Goal: Complete application form

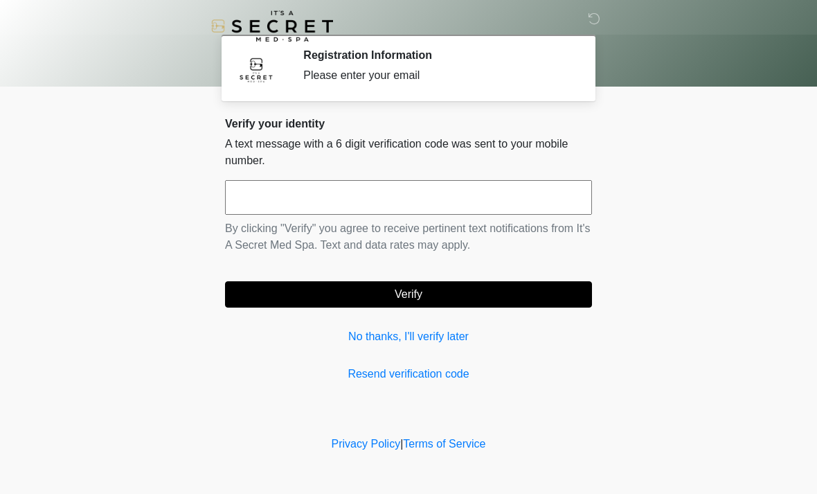
click at [517, 199] on input "text" at bounding box center [408, 197] width 367 height 35
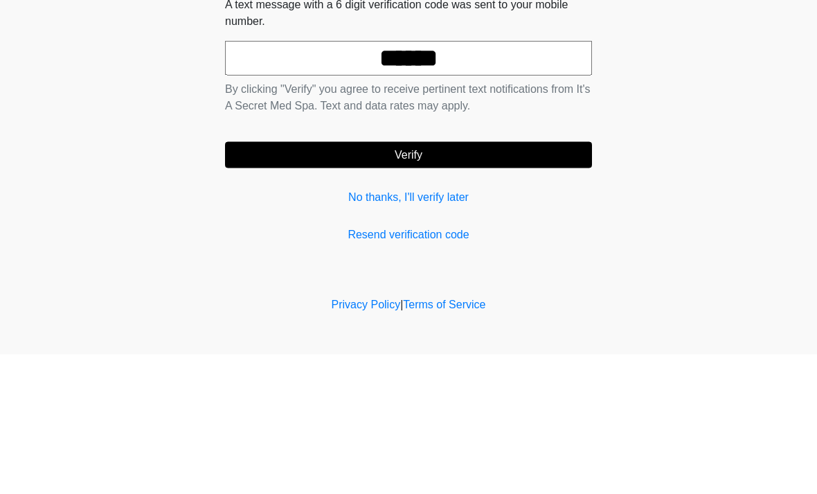
type input "******"
click at [348, 281] on button "Verify" at bounding box center [408, 294] width 367 height 26
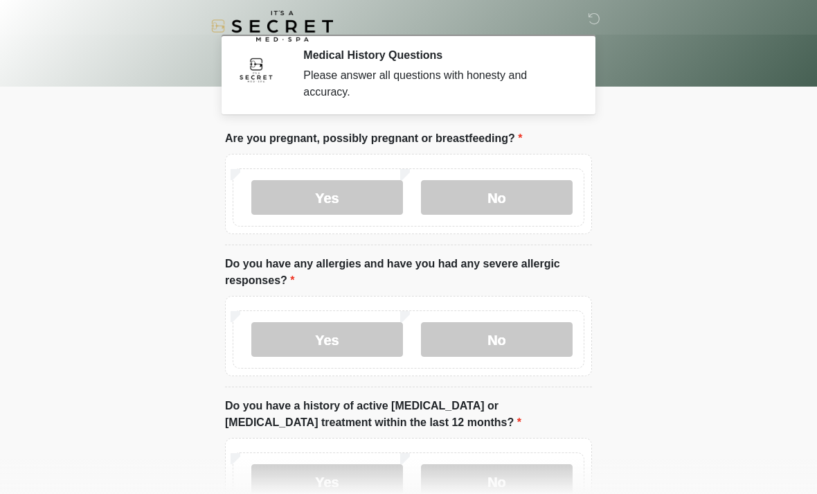
click at [518, 204] on label "No" at bounding box center [497, 197] width 152 height 35
click at [513, 348] on label "No" at bounding box center [497, 339] width 152 height 35
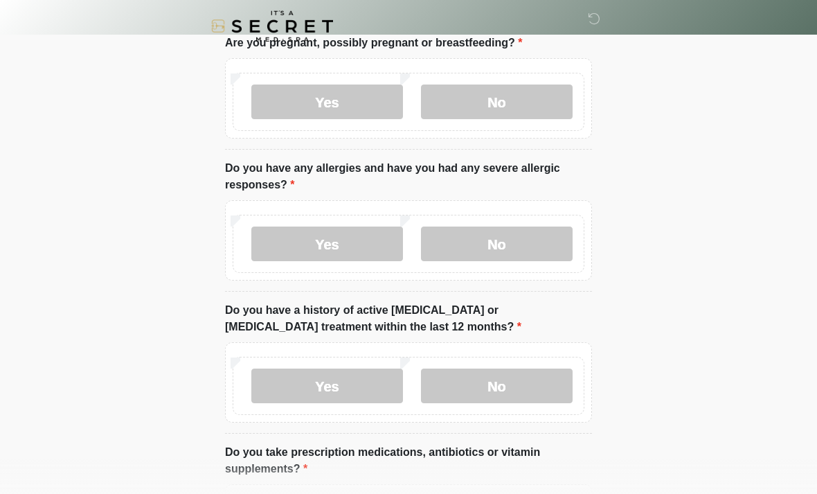
click at [536, 380] on label "No" at bounding box center [497, 385] width 152 height 35
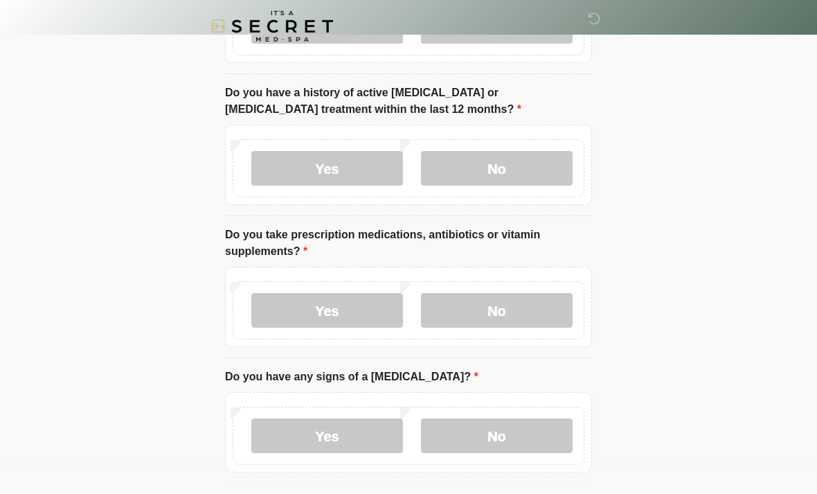
scroll to position [322, 0]
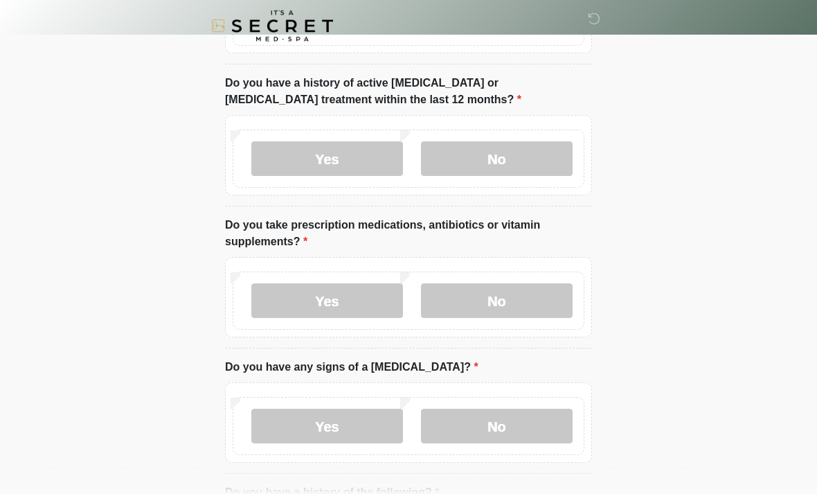
click at [536, 294] on label "No" at bounding box center [497, 301] width 152 height 35
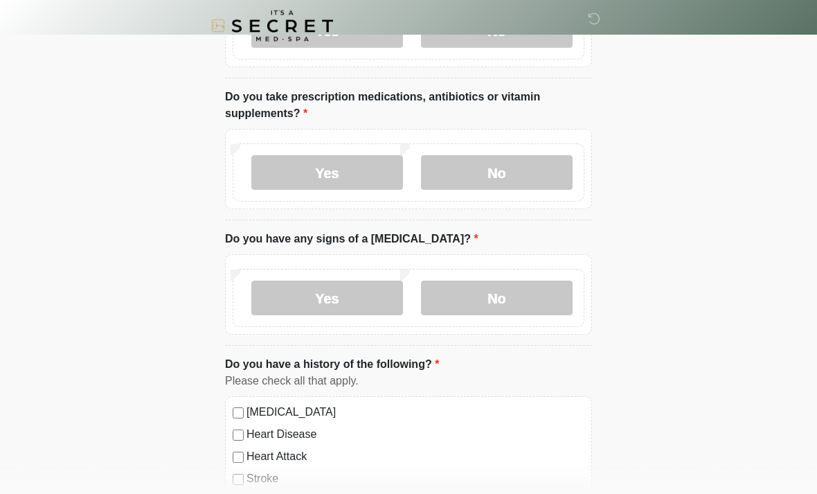
click at [566, 287] on label "No" at bounding box center [497, 298] width 152 height 35
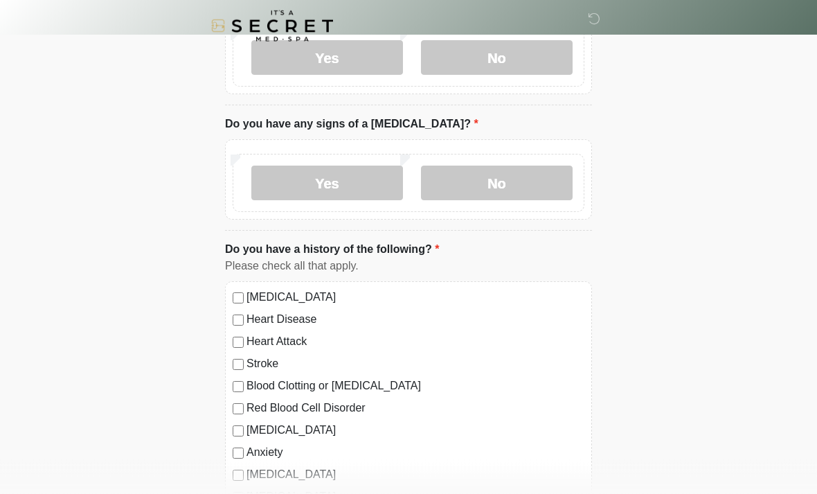
scroll to position [586, 0]
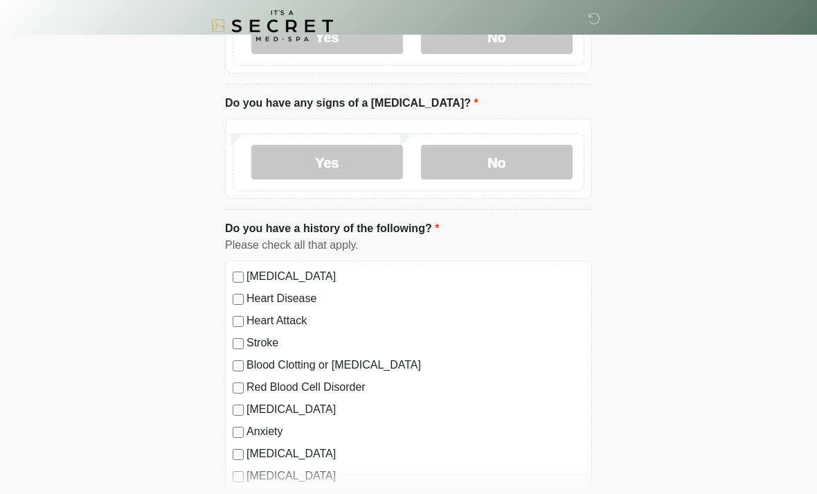
click at [533, 161] on label "No" at bounding box center [497, 162] width 152 height 35
click at [511, 172] on label "No" at bounding box center [497, 162] width 152 height 35
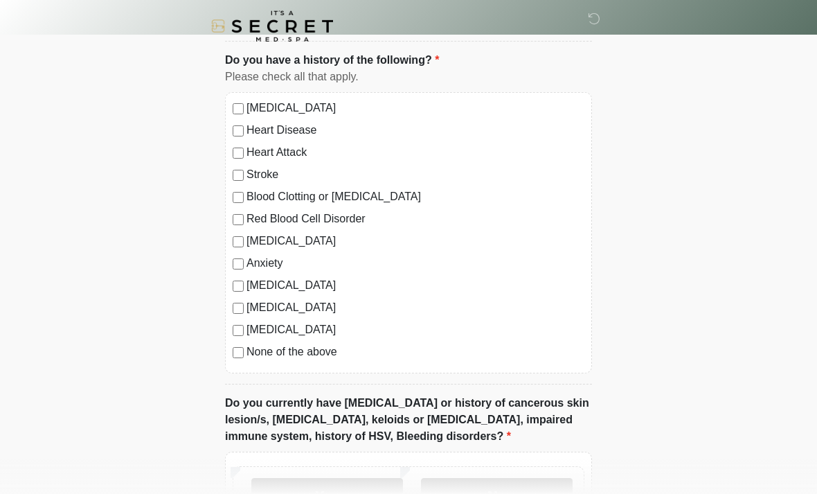
scroll to position [757, 0]
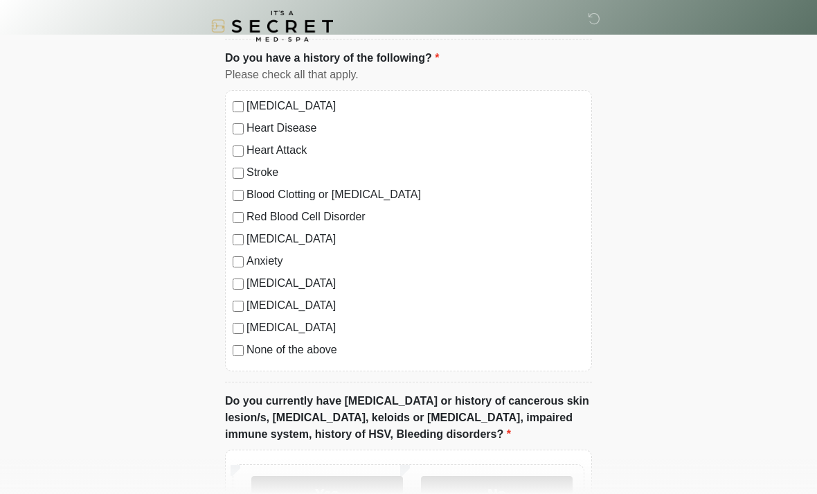
click at [323, 348] on label "None of the above" at bounding box center [416, 349] width 338 height 17
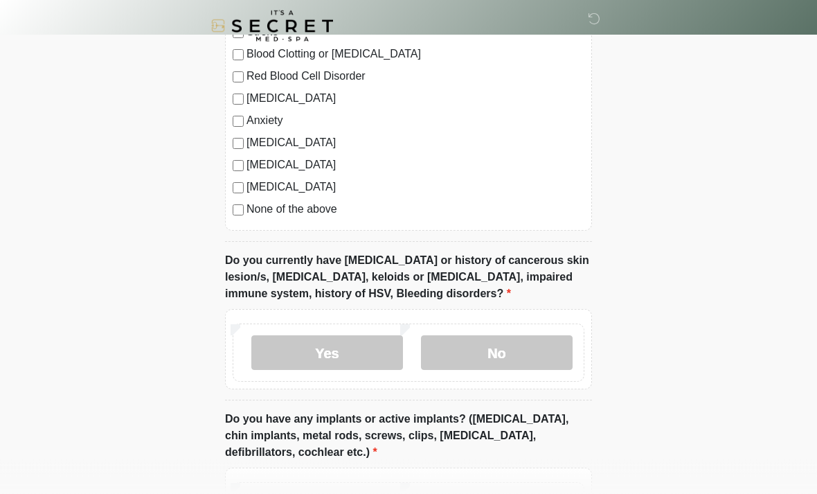
click at [503, 353] on label "No" at bounding box center [497, 353] width 152 height 35
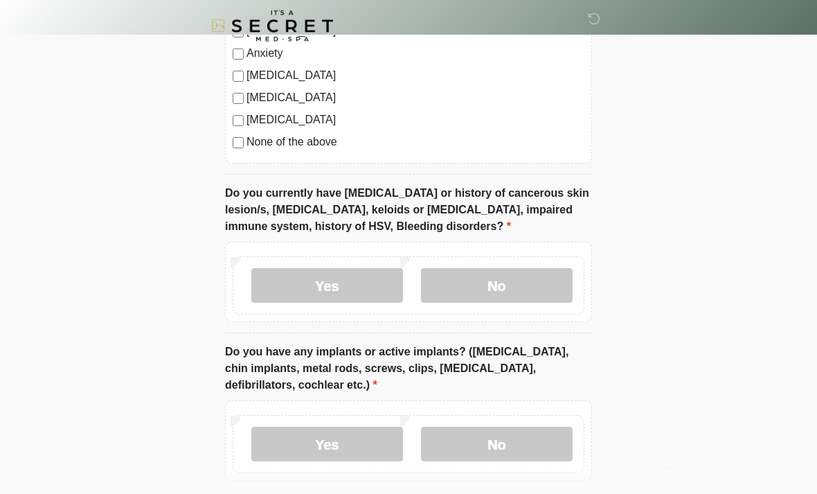
scroll to position [1025, 0]
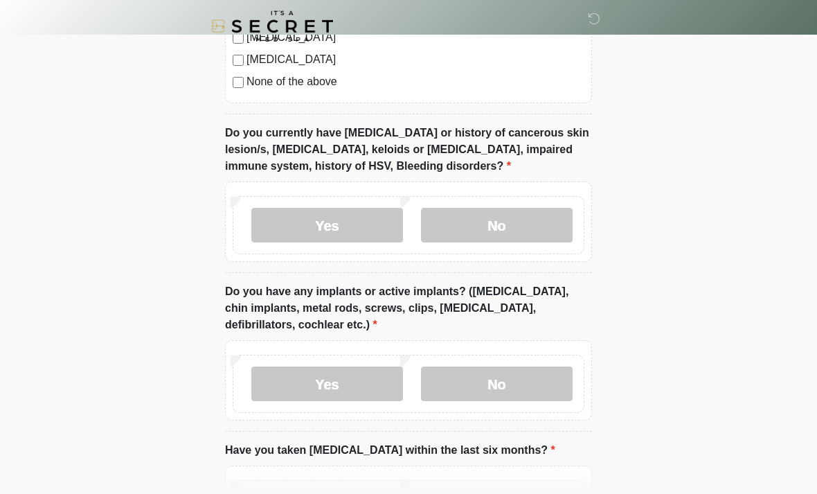
click at [535, 384] on label "No" at bounding box center [497, 383] width 152 height 35
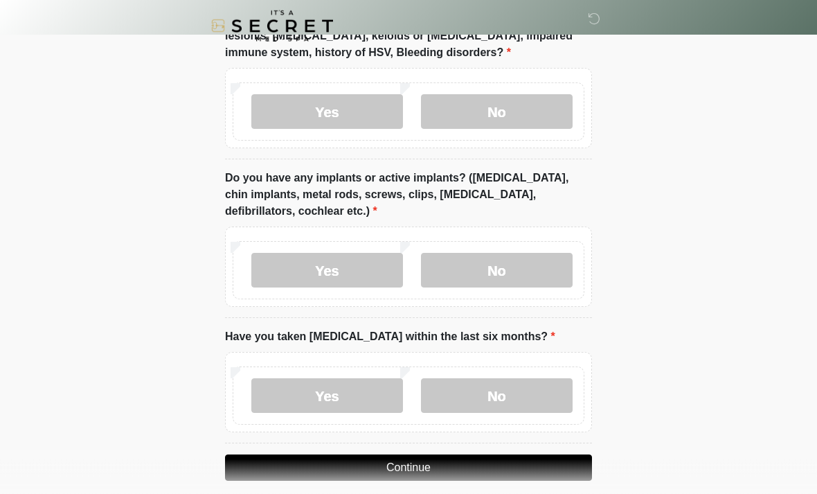
scroll to position [1153, 0]
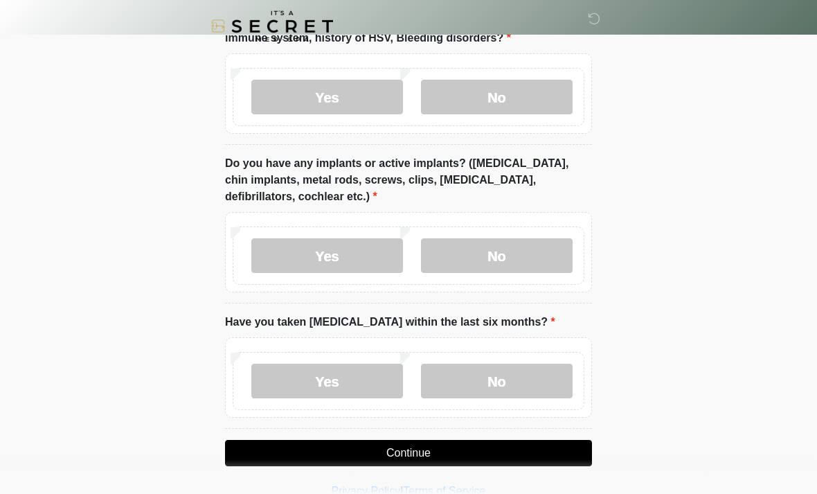
click at [521, 384] on label "No" at bounding box center [497, 381] width 152 height 35
click at [493, 446] on button "Continue" at bounding box center [408, 453] width 367 height 26
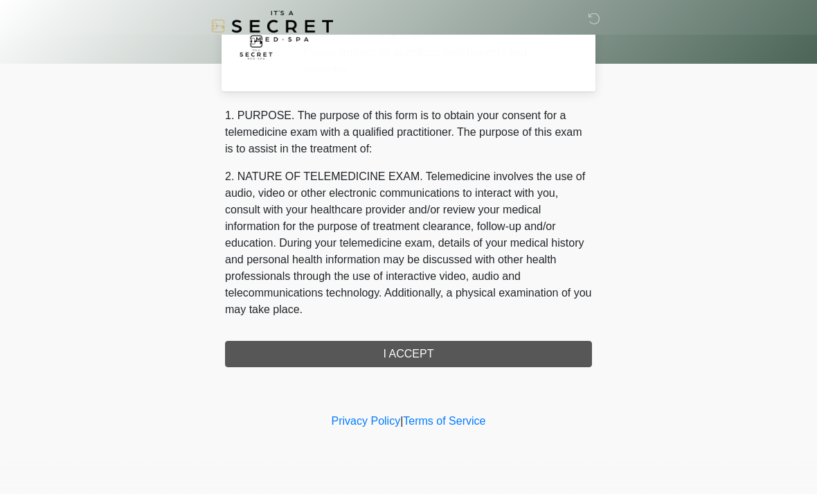
scroll to position [0, 0]
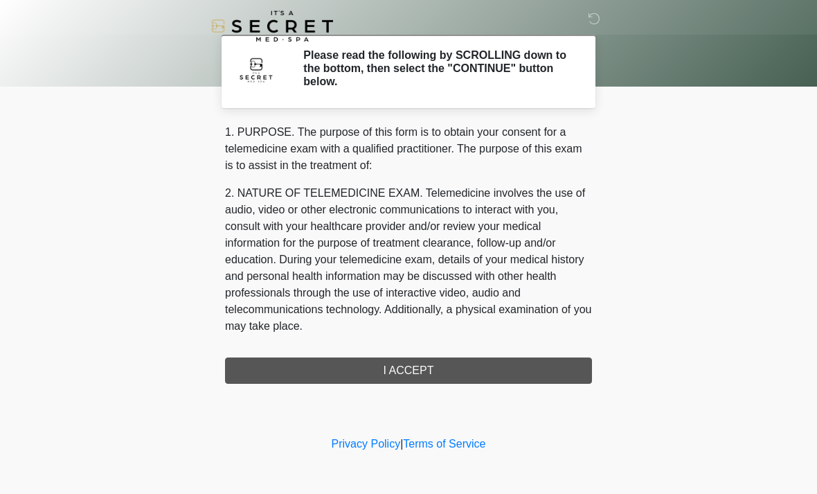
click at [514, 375] on div "1. PURPOSE. The purpose of this form is to obtain your consent for a telemedici…" at bounding box center [408, 254] width 367 height 260
click at [505, 360] on div "1. PURPOSE. The purpose of this form is to obtain your consent for a telemedici…" at bounding box center [408, 254] width 367 height 260
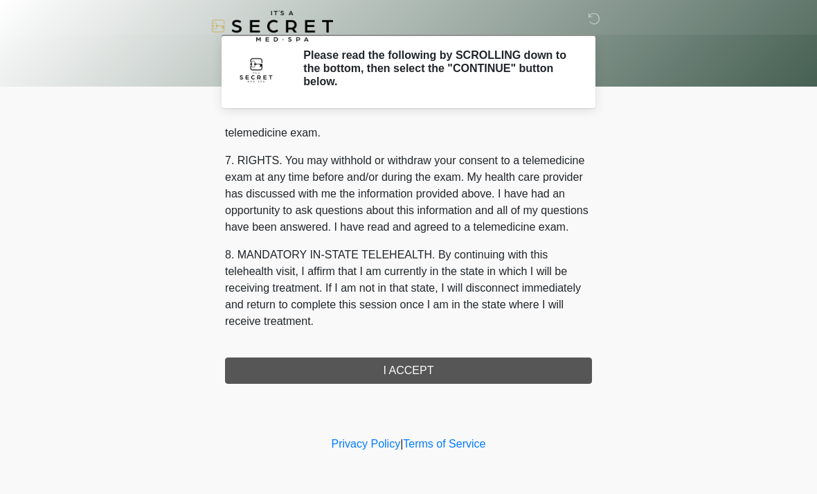
scroll to position [587, 0]
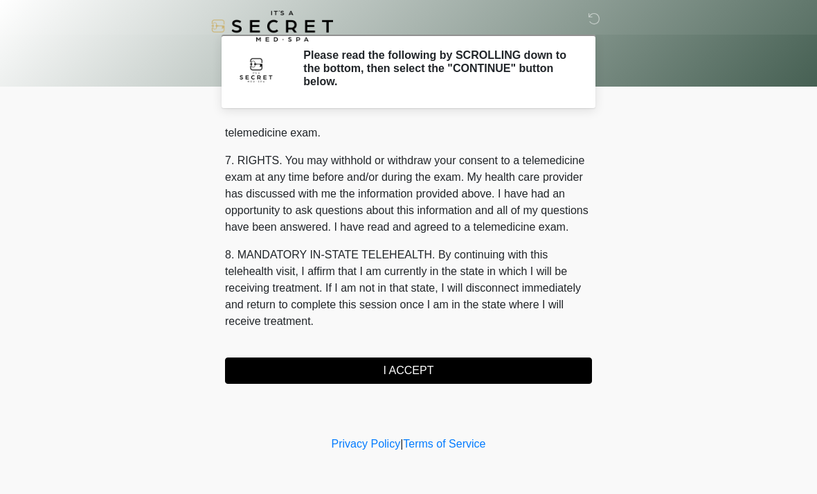
click at [482, 368] on button "I ACCEPT" at bounding box center [408, 370] width 367 height 26
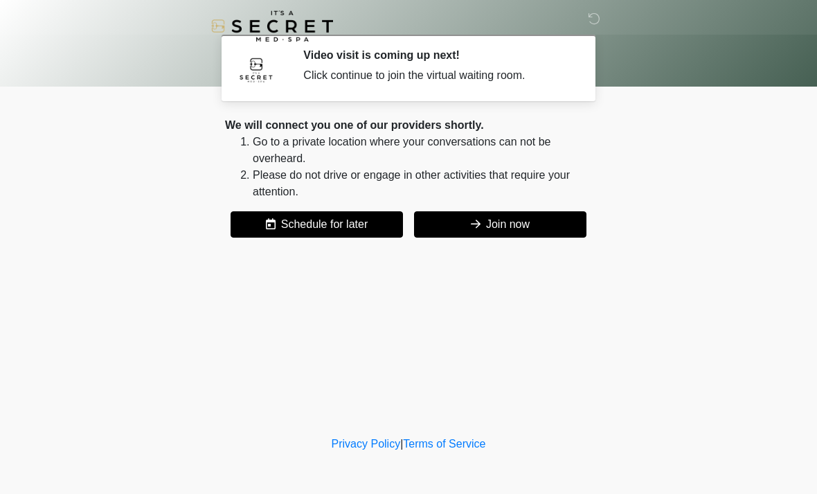
click at [537, 212] on button "Join now" at bounding box center [500, 224] width 172 height 26
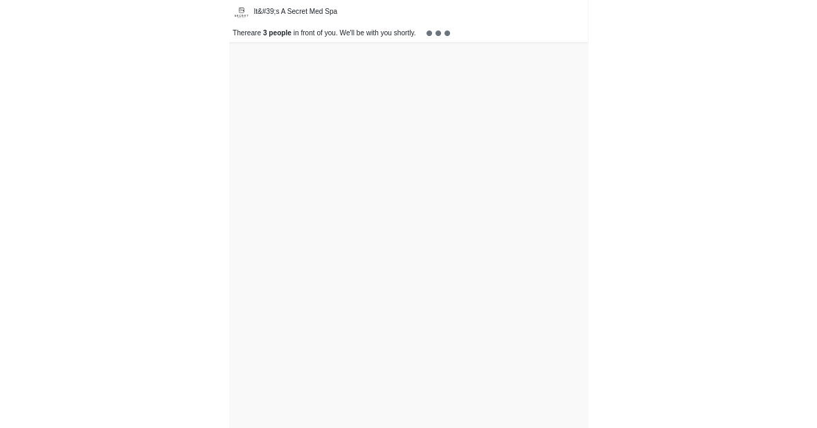
scroll to position [4, 0]
